Goal: Register for event/course

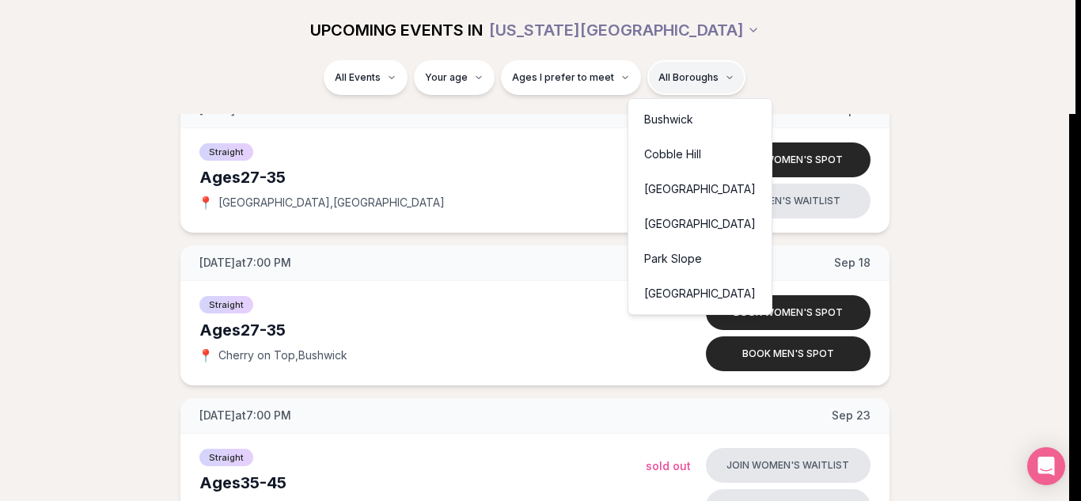
click at [665, 256] on div "Park Slope" at bounding box center [699, 258] width 137 height 35
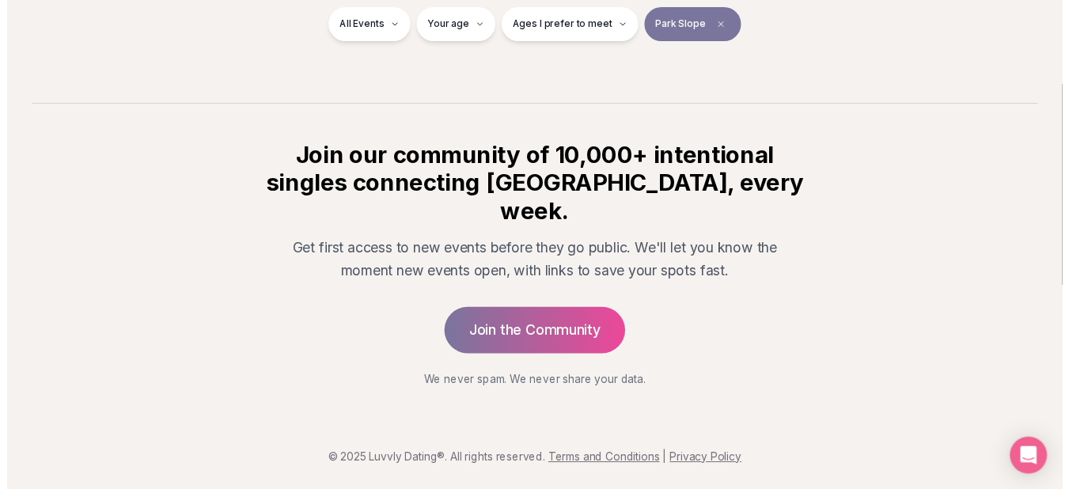
scroll to position [298, 0]
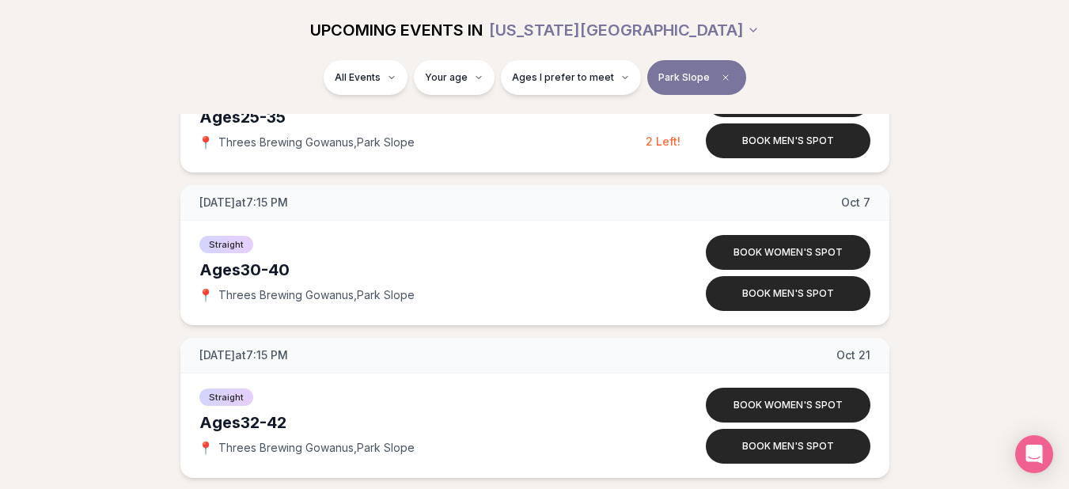
click at [925, 223] on div "[DATE] at 7:30 PM [DATE] Ages [DEMOGRAPHIC_DATA] Straight 📍 Threes Brewing Gowa…" at bounding box center [534, 254] width 1018 height 445
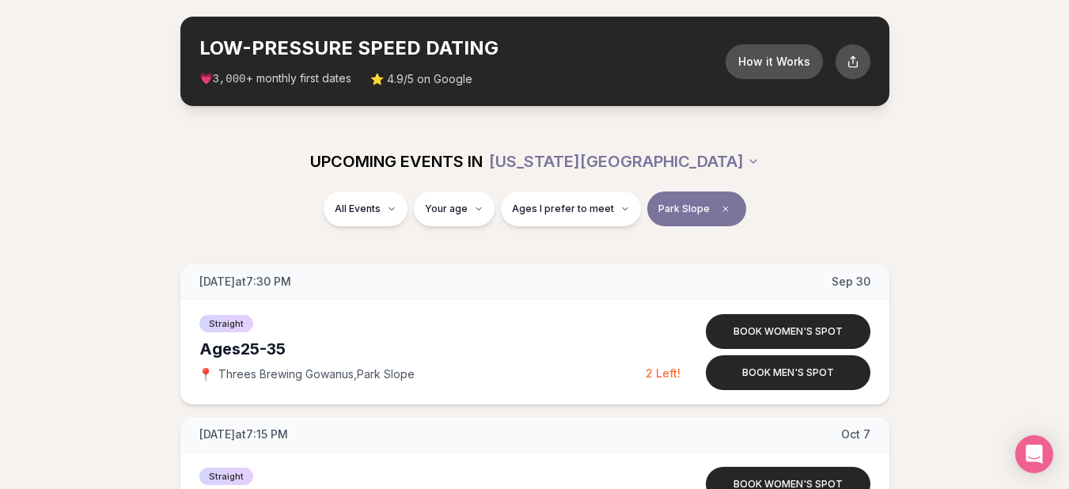
scroll to position [45, 0]
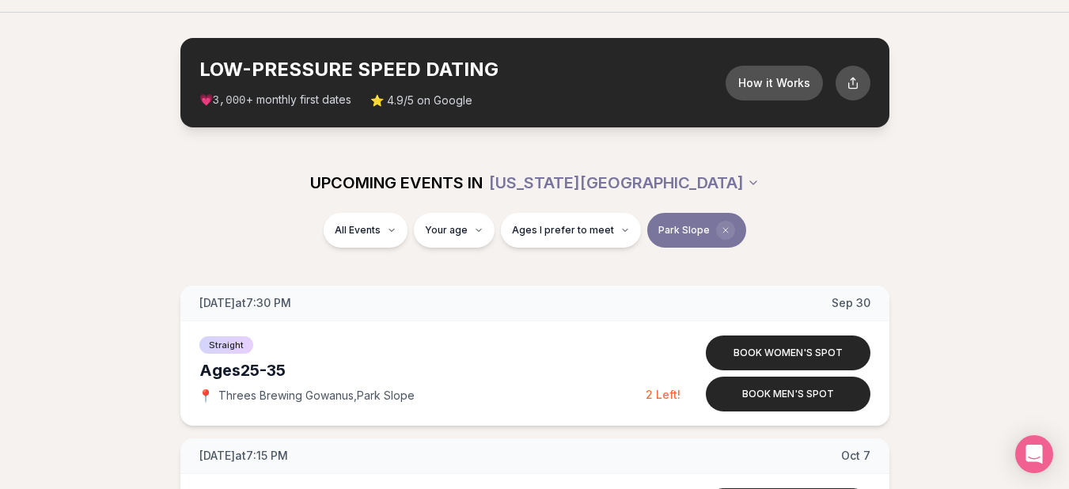
click at [725, 225] on span "Clear borough filter" at bounding box center [725, 230] width 19 height 19
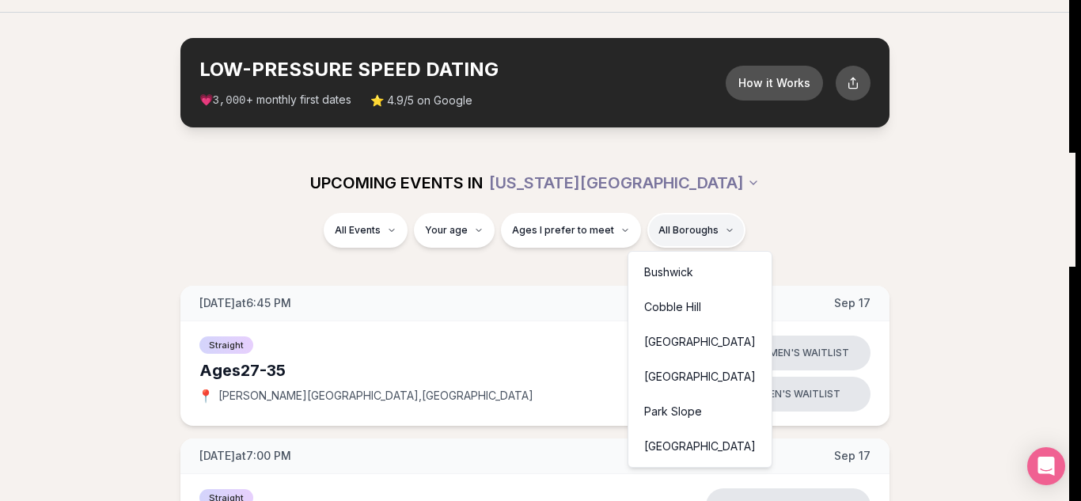
click at [651, 310] on div "Cobble Hill" at bounding box center [699, 307] width 137 height 35
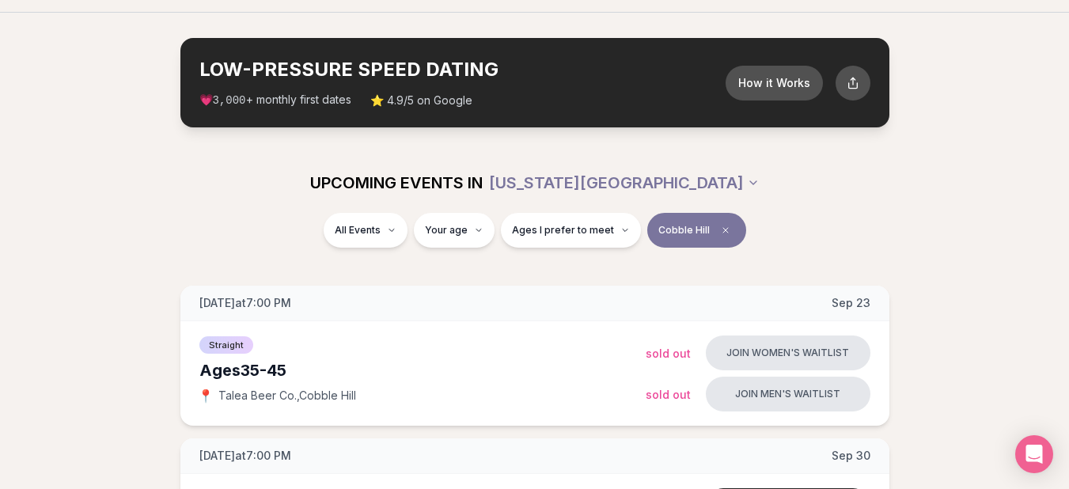
click at [786, 245] on div "All Events Your age Ages I prefer to meet [GEOGRAPHIC_DATA]" at bounding box center [535, 233] width 886 height 41
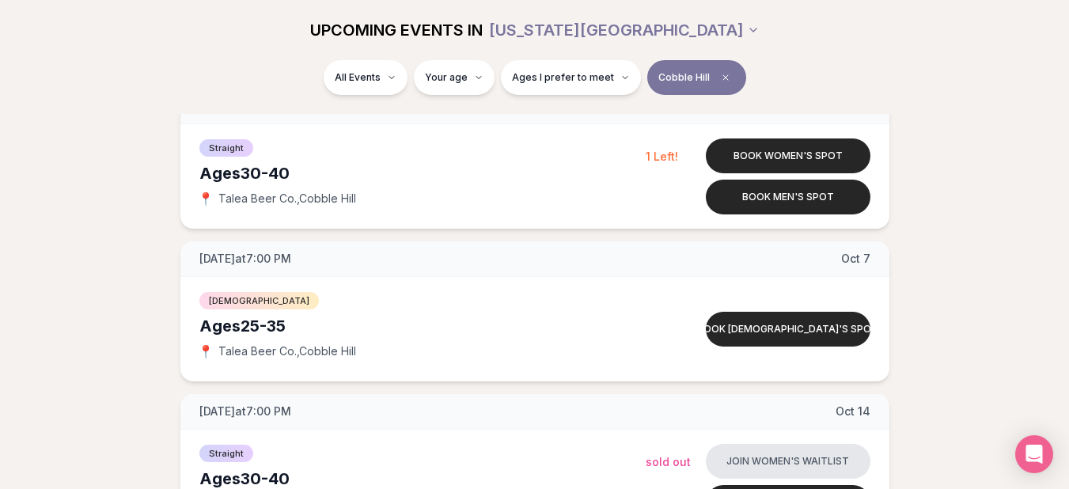
scroll to position [393, 0]
